Goal: Task Accomplishment & Management: Use online tool/utility

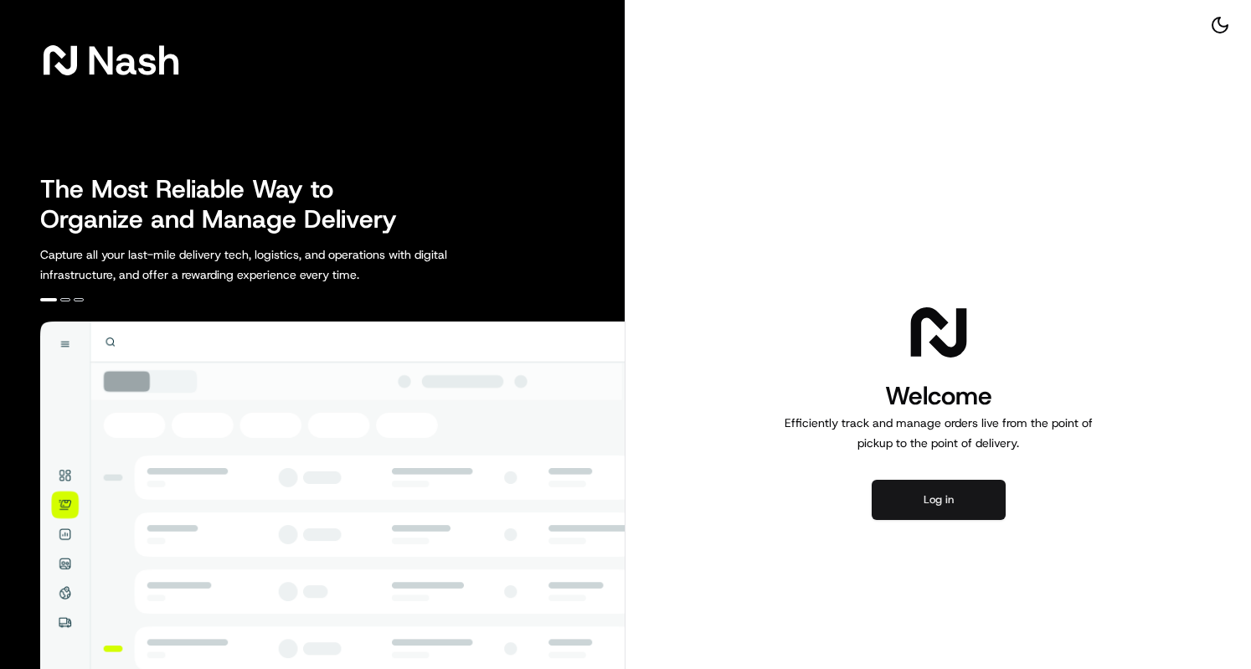
click at [955, 514] on button "Log in" at bounding box center [938, 500] width 134 height 40
